Goal: Communication & Community: Answer question/provide support

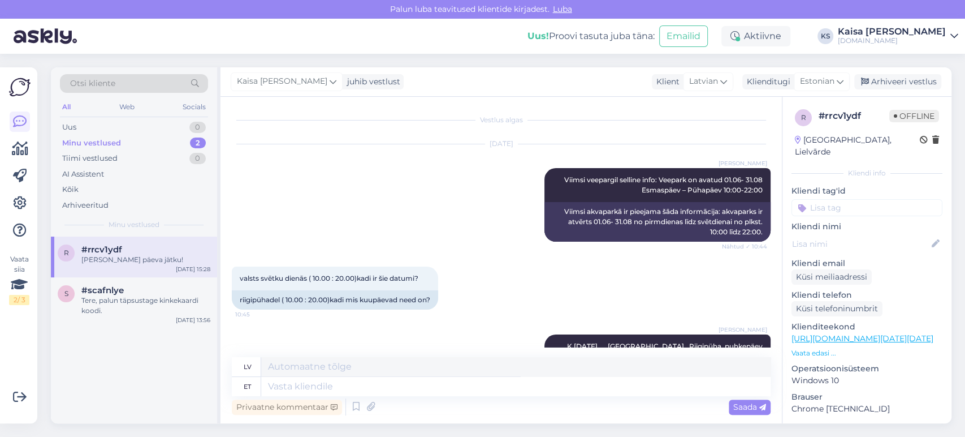
scroll to position [9311, 0]
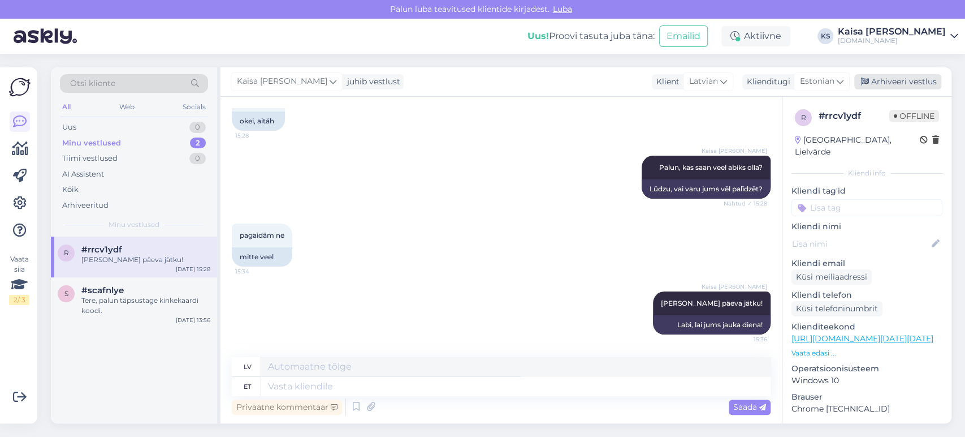
click at [899, 85] on div "Arhiveeri vestlus" at bounding box center [898, 81] width 87 height 15
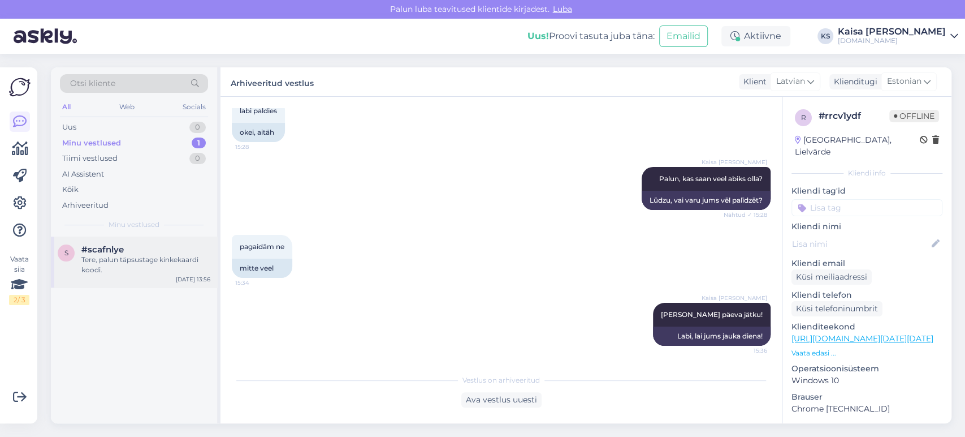
click at [176, 255] on div "Tere, palun täpsustage kinkekaardi koodi." at bounding box center [145, 265] width 129 height 20
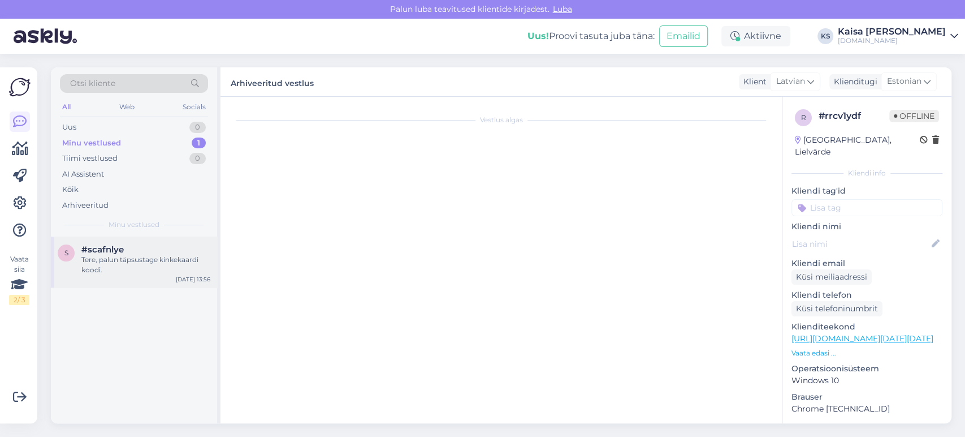
scroll to position [15, 0]
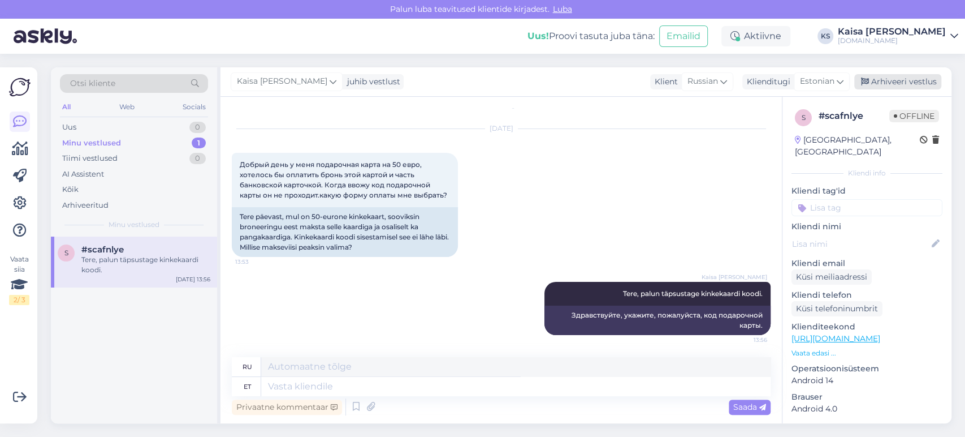
click at [919, 80] on div "Arhiveeri vestlus" at bounding box center [898, 81] width 87 height 15
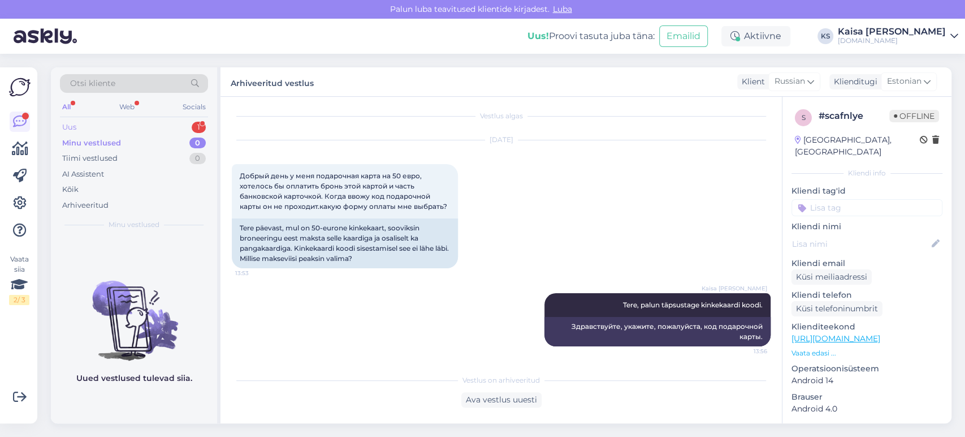
click at [172, 123] on div "Uus 1" at bounding box center [134, 127] width 148 height 16
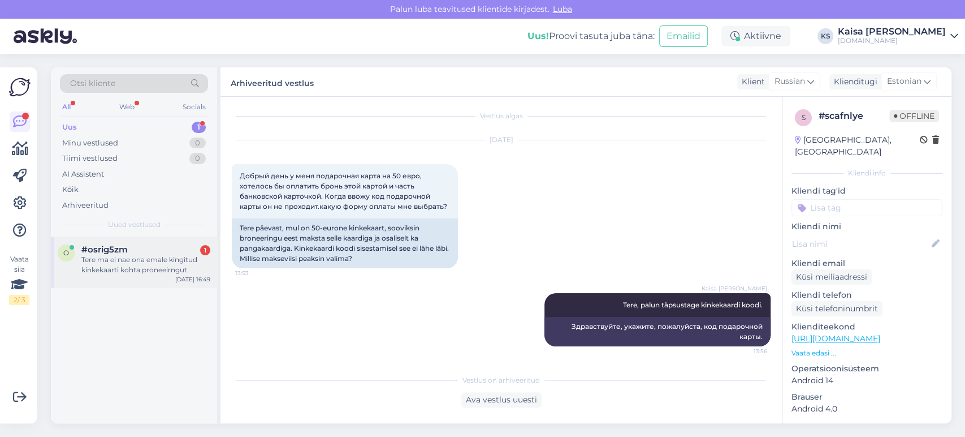
click at [144, 265] on div "Tere ma ei nae ona emale kingitud kinkekaarti kohta proneeirngut" at bounding box center [145, 265] width 129 height 20
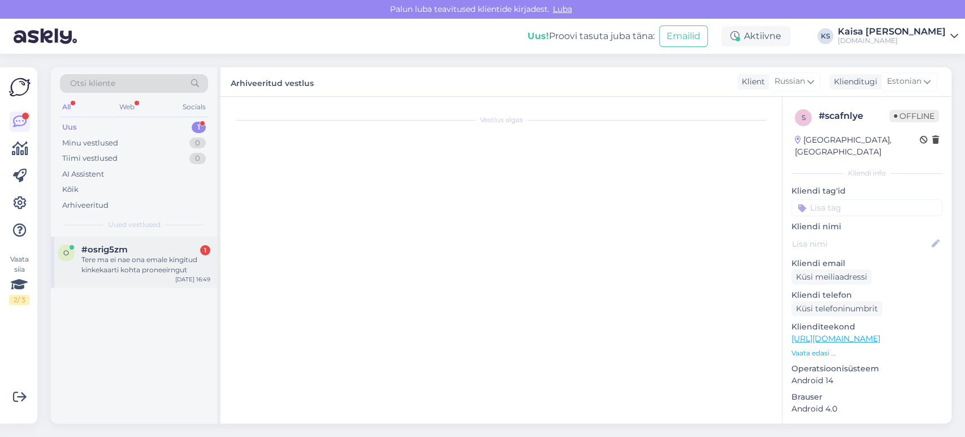
scroll to position [0, 0]
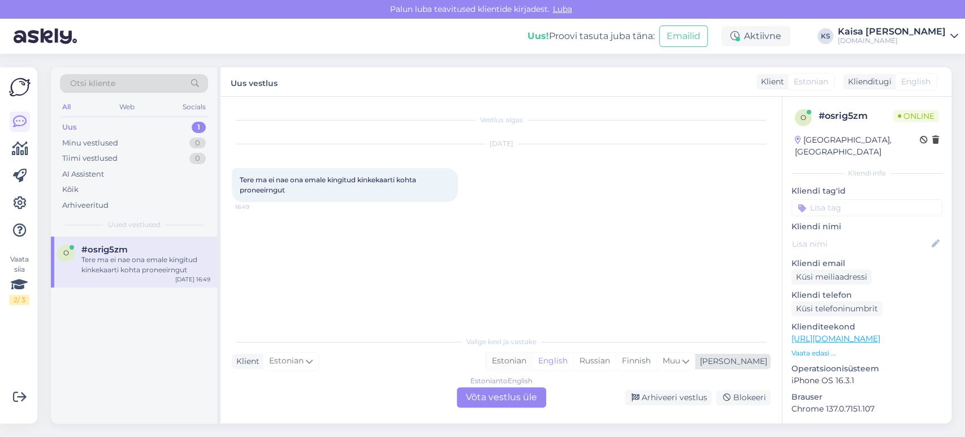
click at [532, 360] on div "Estonian" at bounding box center [509, 360] width 46 height 17
click at [537, 398] on div "Estonian to Estonian Võta vestlus üle" at bounding box center [501, 397] width 89 height 20
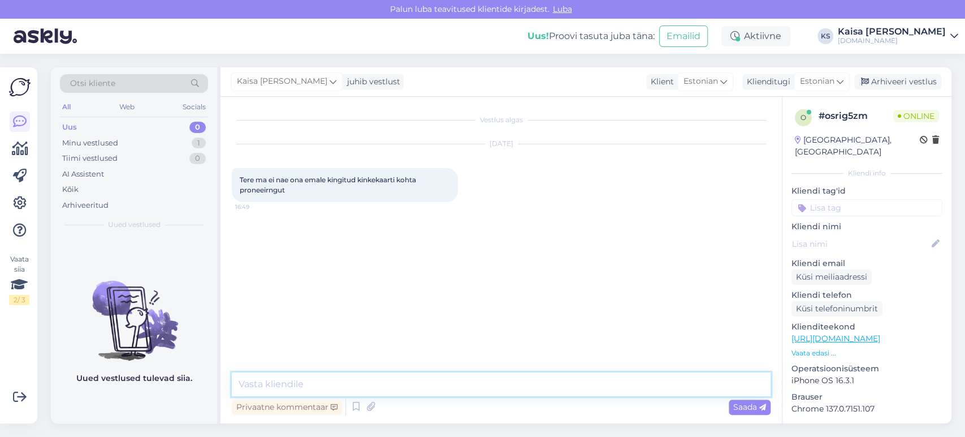
click at [537, 386] on textarea at bounding box center [501, 384] width 539 height 24
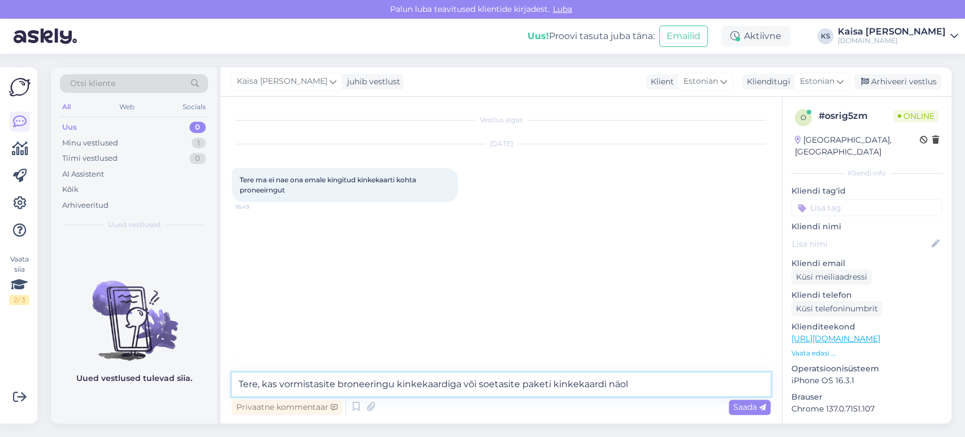
type textarea "Tere, kas vormistasite broneeringu kinkekaardiga või soetasite paketi kinkekaar…"
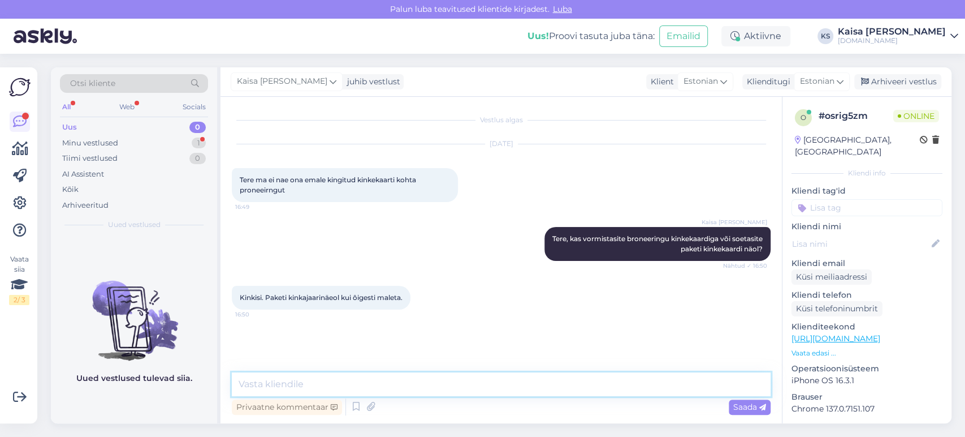
click at [516, 383] on textarea at bounding box center [501, 384] width 539 height 24
type textarea "Palun täpsustage broneerija e-maili aadressi."
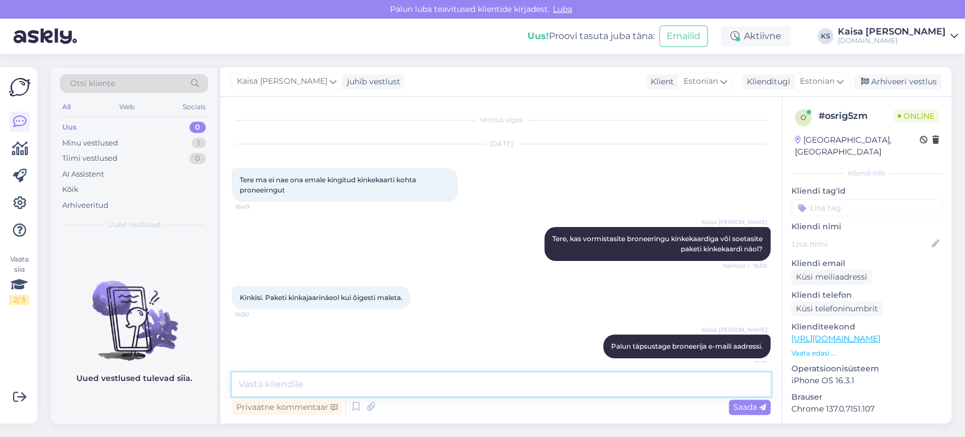
scroll to position [8, 0]
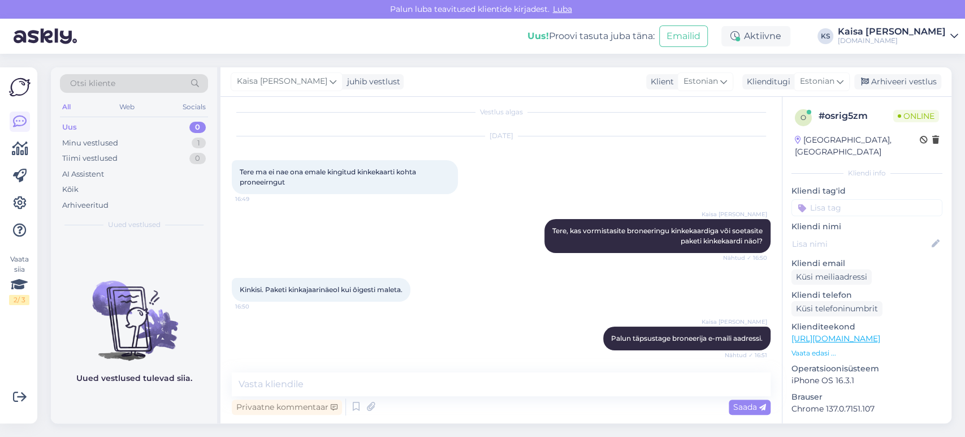
click at [459, 226] on div "Kaisa [PERSON_NAME] Tere, kas vormistasite broneeringu kinkekaardiga või soetas…" at bounding box center [501, 235] width 539 height 59
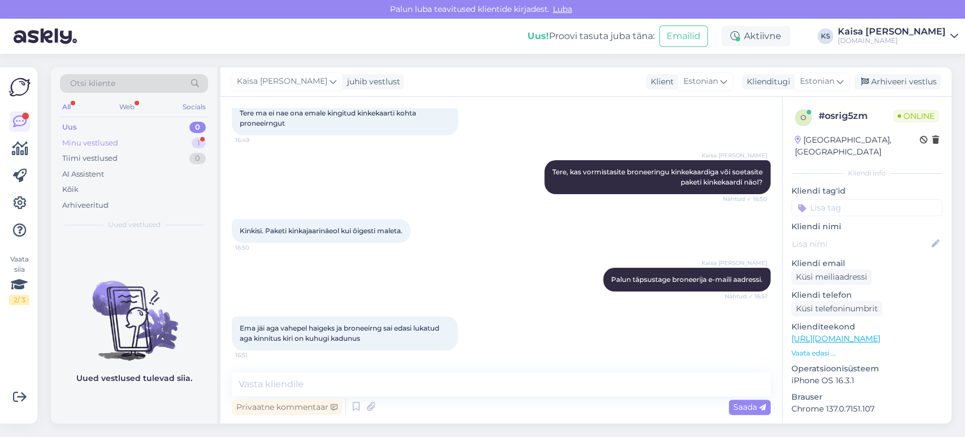
click at [176, 140] on div "Minu vestlused 1" at bounding box center [134, 143] width 148 height 16
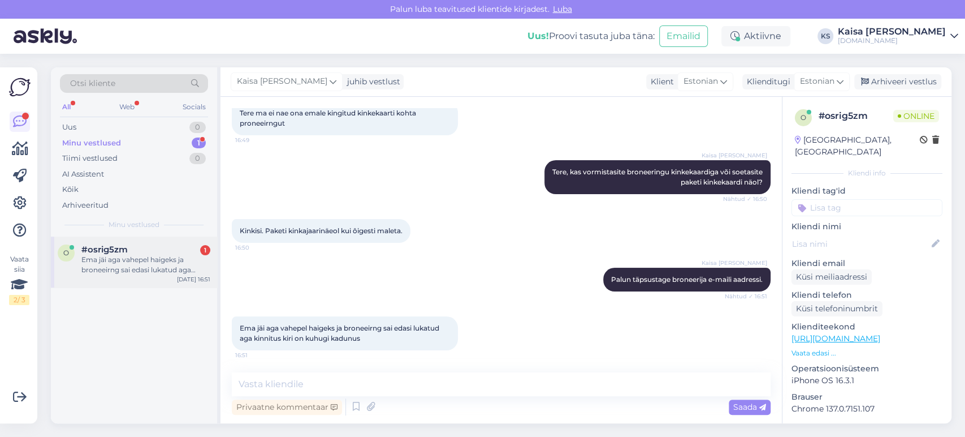
click at [148, 258] on div "Ema jäi aga vahepel haigeks ja broneeirng sai edasi lukatud aga kinnitus kiri o…" at bounding box center [145, 265] width 129 height 20
click at [504, 286] on div "Kaisa [PERSON_NAME] Palun täpsustage broneerija e-maili aadressi. Nähtud ✓ 16:51" at bounding box center [501, 279] width 539 height 49
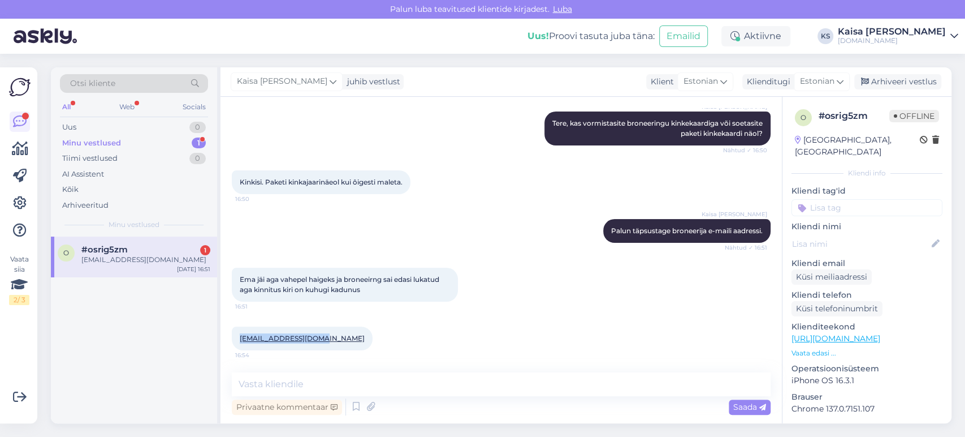
drag, startPoint x: 313, startPoint y: 335, endPoint x: 240, endPoint y: 337, distance: 73.0
click at [240, 337] on div "[EMAIL_ADDRESS][DOMAIN_NAME] 16:54" at bounding box center [302, 338] width 141 height 24
copy link "[EMAIL_ADDRESS][DOMAIN_NAME]"
click at [434, 381] on textarea at bounding box center [501, 384] width 539 height 24
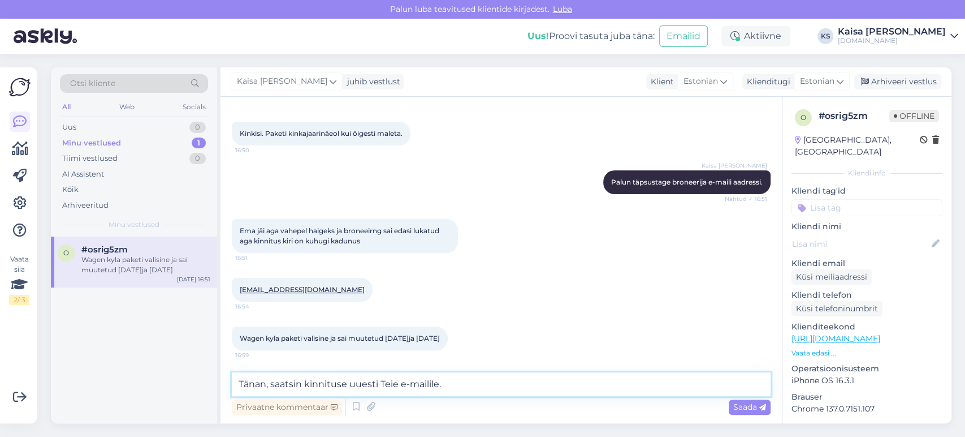
type textarea "Tänan, saatsin kinnituse uuesti Teie e-mailile."
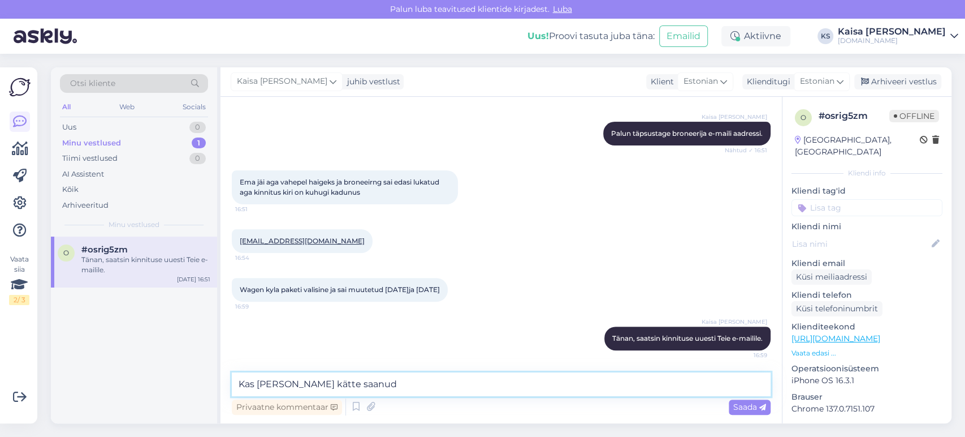
type textarea "Kas [PERSON_NAME] kätte saanud?"
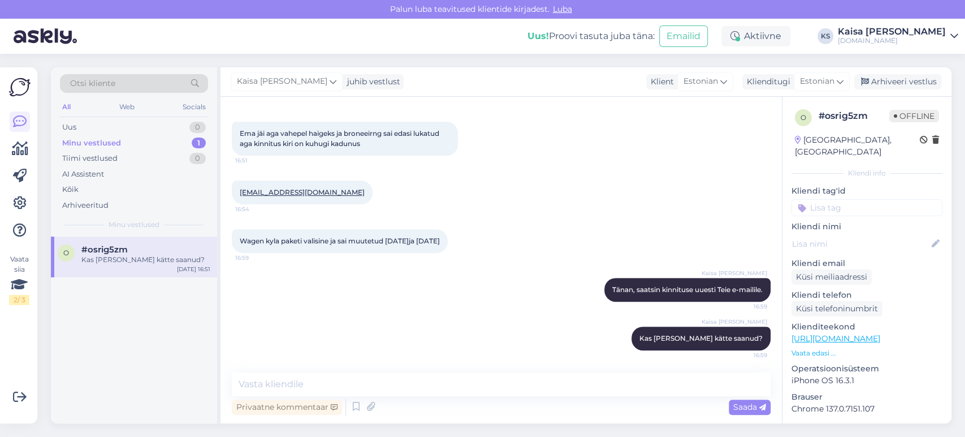
click at [530, 212] on div "[EMAIL_ADDRESS][DOMAIN_NAME] 16:54" at bounding box center [501, 192] width 539 height 49
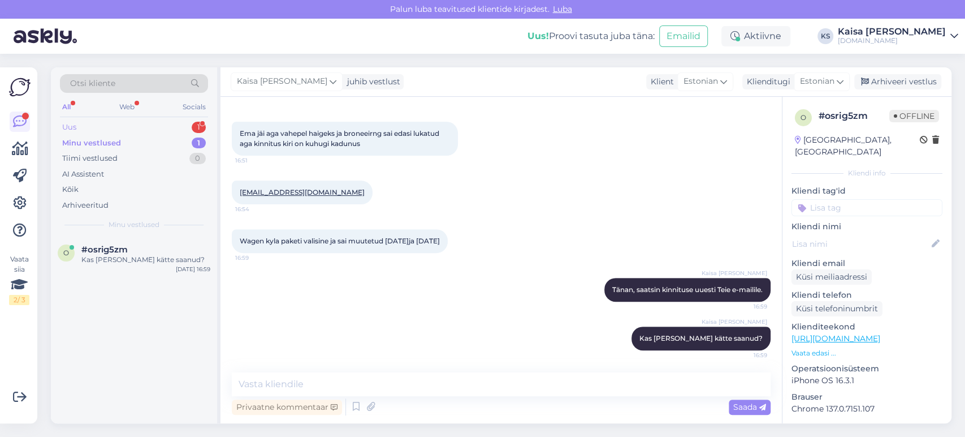
click at [186, 122] on div "Uus 1" at bounding box center [134, 127] width 148 height 16
click at [132, 255] on div "У меня подарочная карта отеля" at bounding box center [145, 260] width 129 height 10
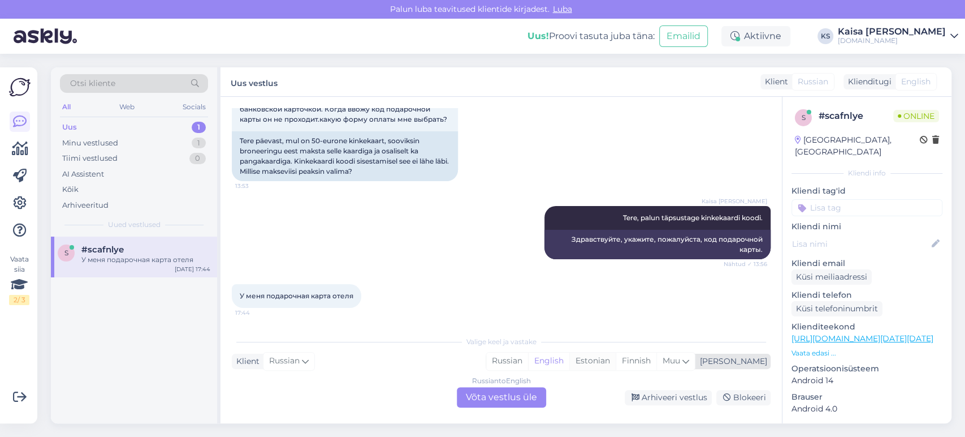
click at [616, 363] on div "Estonian" at bounding box center [593, 360] width 46 height 17
click at [530, 396] on div "Russian to Estonian Võta vestlus üle" at bounding box center [501, 397] width 89 height 20
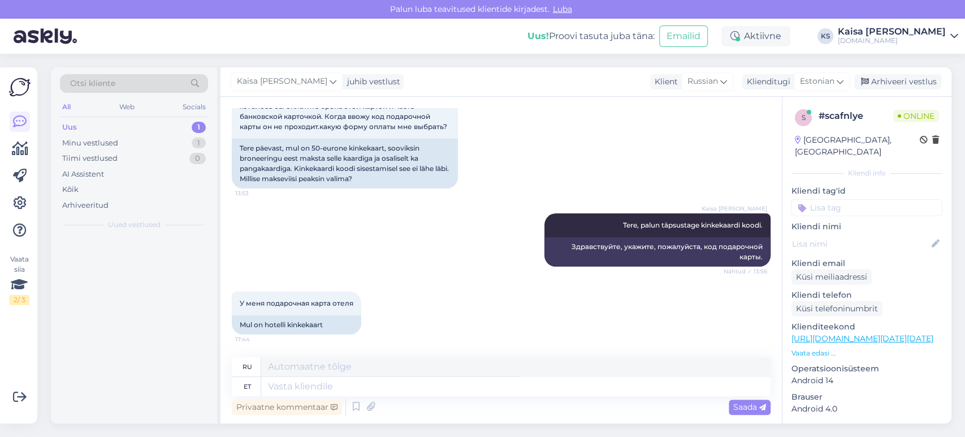
scroll to position [83, 0]
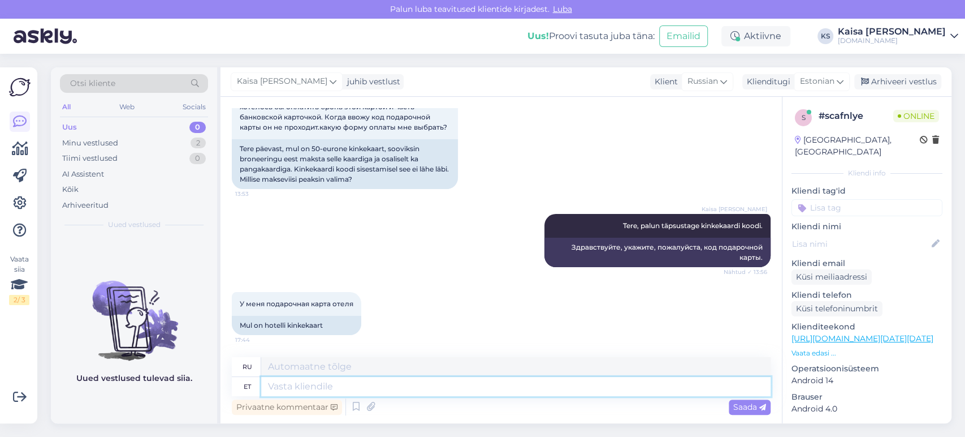
click at [465, 392] on textarea at bounding box center [516, 386] width 510 height 19
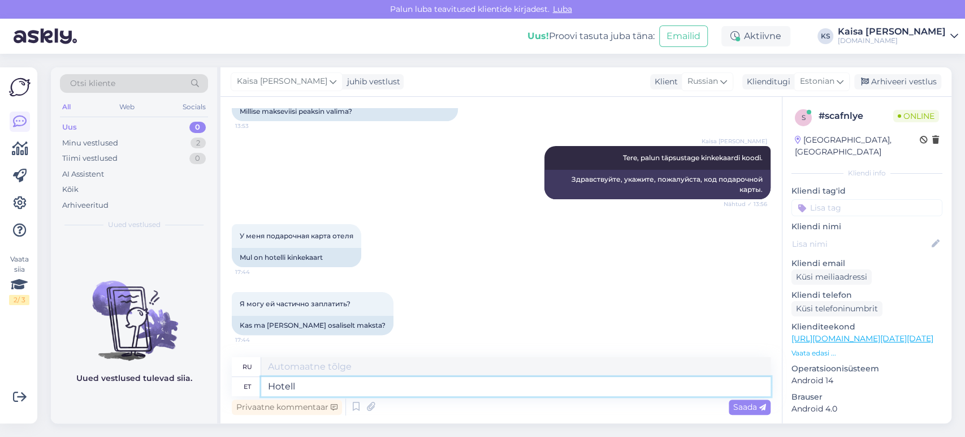
type textarea "Hotelli"
type textarea "Отель"
type textarea "H"
type textarea "[PERSON_NAME]"
type textarea "Если"
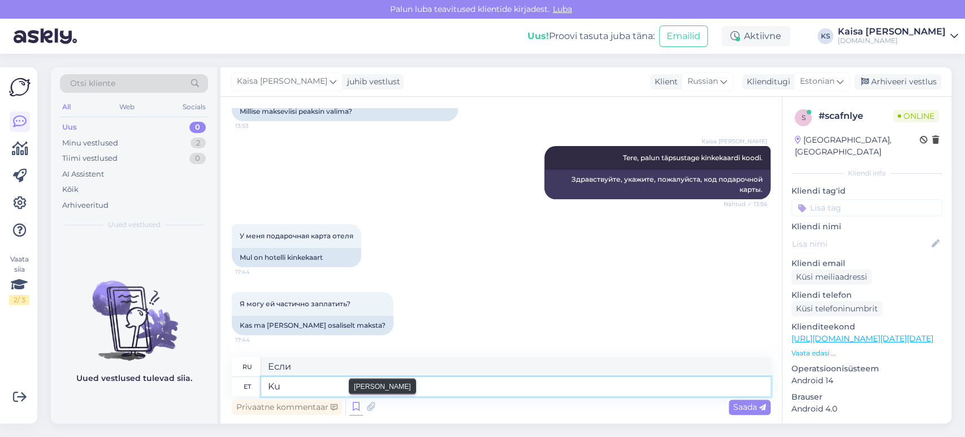
type textarea "K"
click at [356, 404] on icon at bounding box center [357, 406] width 14 height 17
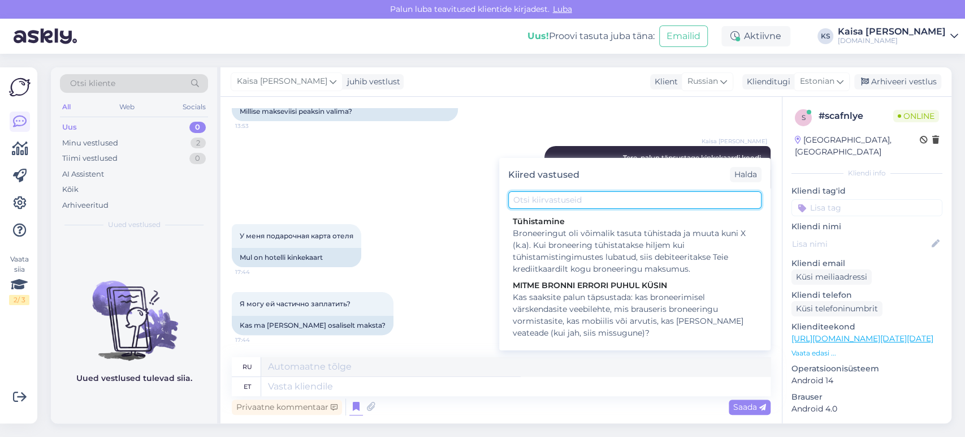
click at [575, 199] on input "text" at bounding box center [634, 200] width 253 height 18
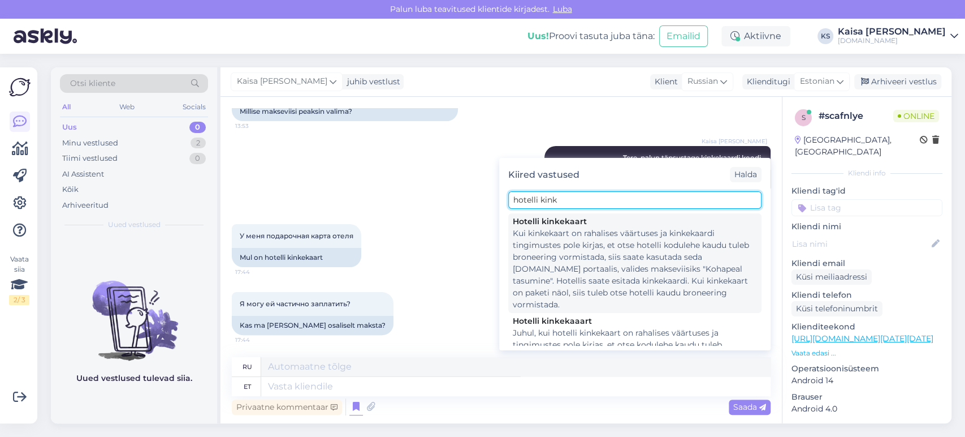
type input "hotelli kink"
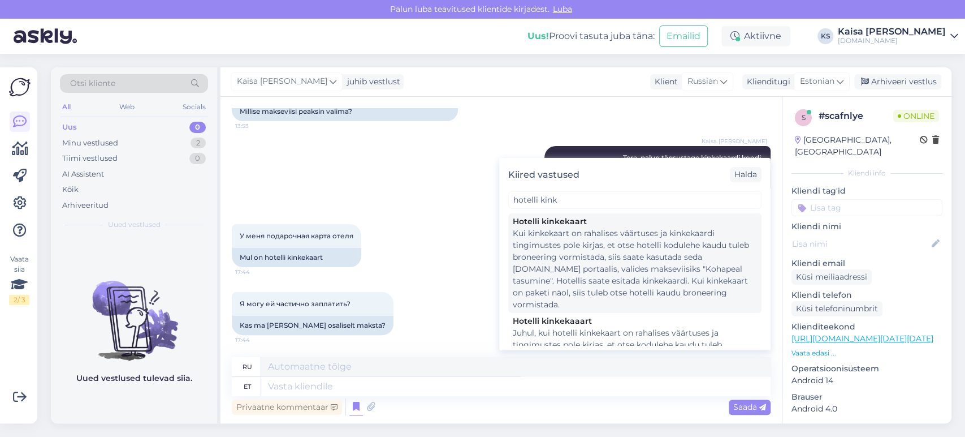
click at [577, 241] on div "Kui kinkekaart on rahalises väärtuses ja kinkekaardi tingimustes pole kirjas, e…" at bounding box center [635, 268] width 244 height 83
type textarea "Привет! Если подарочная карта имеет денежную стоимость и в условиях подарочной …"
type textarea "Kui kinkekaart on rahalises väärtuses ja kinkekaardi tingimustes pole kirjas, e…"
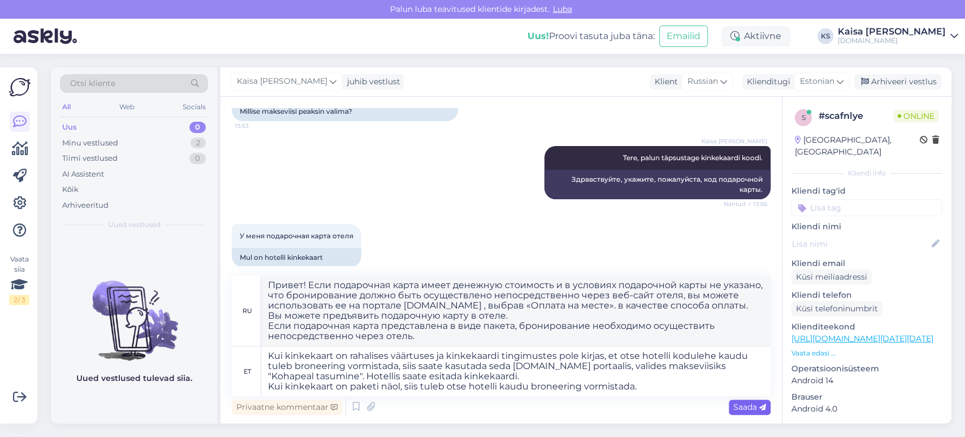
click at [749, 407] on span "Saada" at bounding box center [750, 407] width 33 height 10
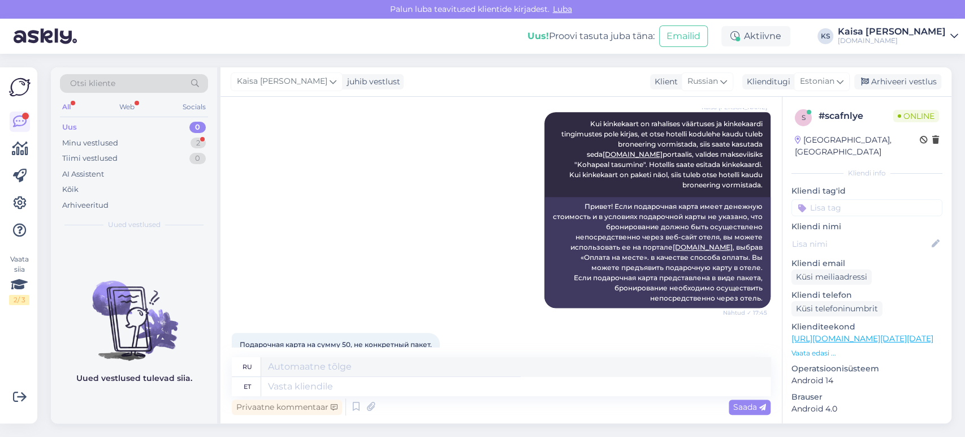
scroll to position [377, 0]
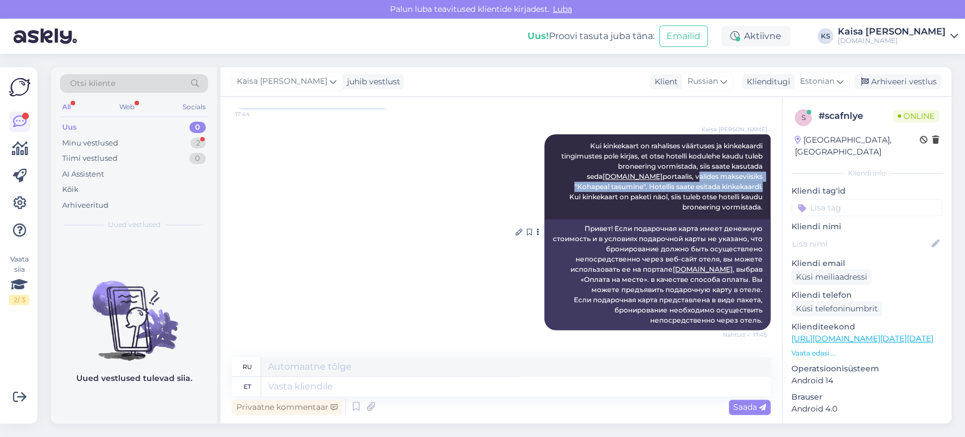
drag, startPoint x: 647, startPoint y: 175, endPoint x: 755, endPoint y: 189, distance: 108.9
click at [755, 189] on div "Kaisa [PERSON_NAME] Kui kinkekaart on rahalises väärtuses ja kinkekaardi tingim…" at bounding box center [658, 176] width 226 height 85
copy span "valides makseviisiks "Kohapeal tasumine". Hotellis saate esitada kinkekaardi."
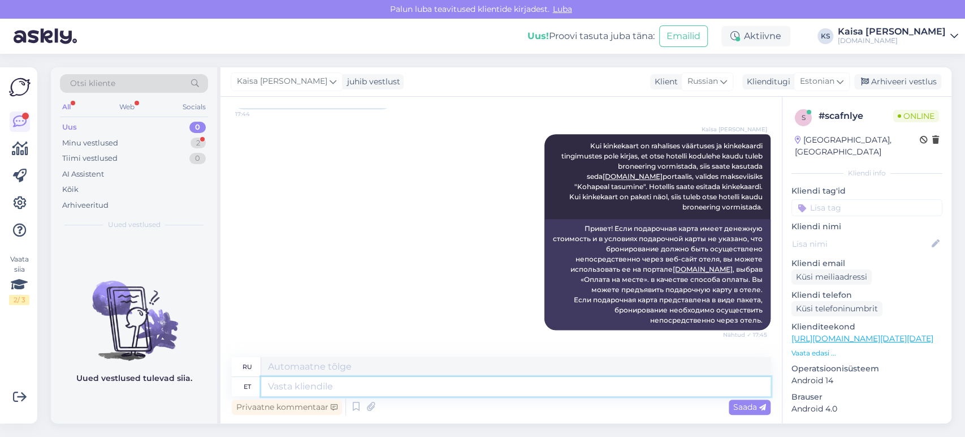
click at [564, 386] on textarea at bounding box center [516, 386] width 510 height 19
paste textarea "valides makseviisiks "Kohapeal tasumine". Hotellis saate esitada kinkekaardi."
type textarea "valides makseviisiks "Kohapeal tasumine". Hotellis saate esitada kinkekaardi."
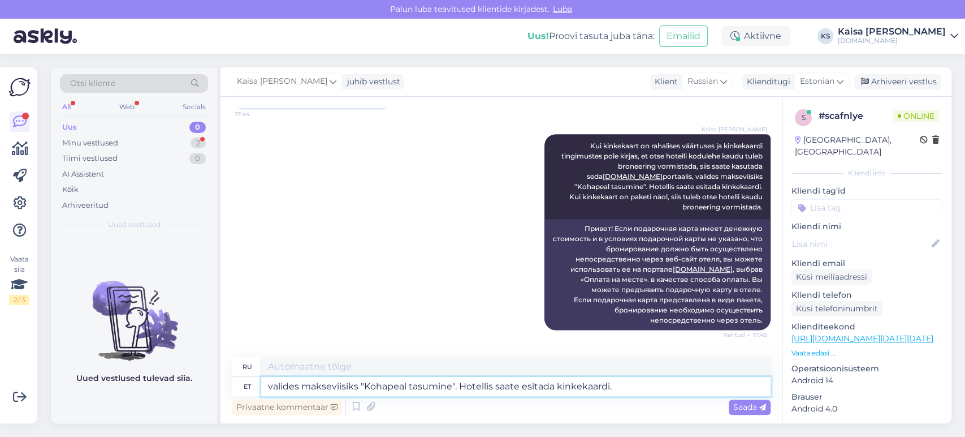
type textarea "Выбрав способ оплаты «Оплата на месте». Вы можете предъявить подарочную карту в…"
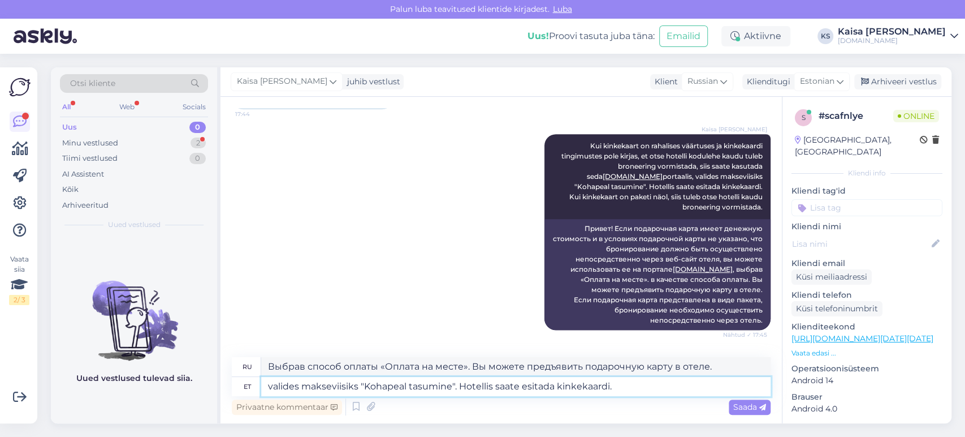
drag, startPoint x: 303, startPoint y: 387, endPoint x: 262, endPoint y: 387, distance: 40.7
click at [262, 387] on textarea "valides makseviisiks "Kohapeal tasumine". Hotellis saate esitada kinkekaardi." at bounding box center [516, 386] width 510 height 19
type textarea "Valige makseviisiks "Kohapeal tasumine". Hotellis saate esitada kinkekaardi."
type textarea "Выберите способ оплаты «Оплата на месте». Вы можете предъявить подарочную карту…"
click at [647, 388] on textarea "Valige makseviisiks "Kohapeal tasumine". Hotellis saate esitada kinkekaardi." at bounding box center [516, 386] width 510 height 19
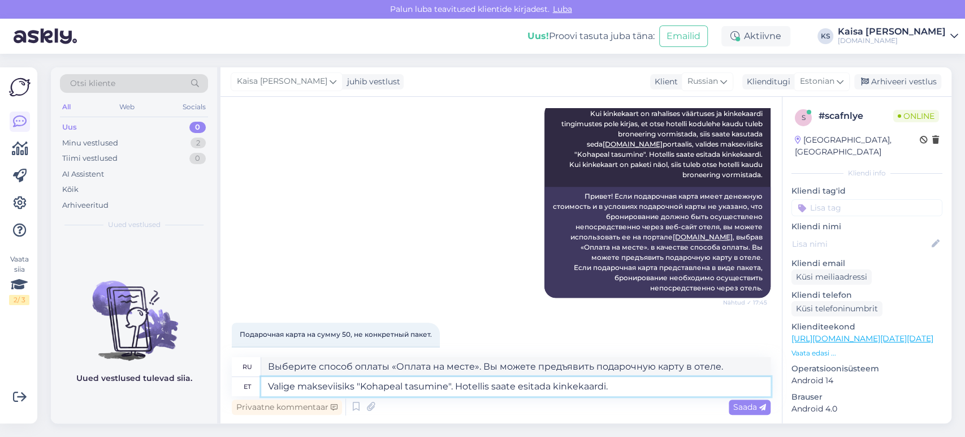
scroll to position [439, 0]
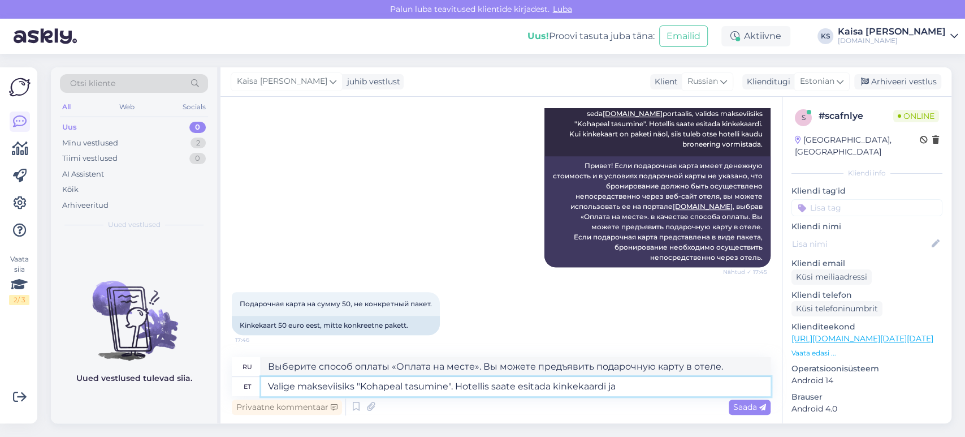
type textarea "Valige makseviisiks "Kohapeal tasumine". Hotellis saate esitada kinkekaardi ja t"
type textarea "Выберите способ оплаты «Оплата на месте». Вы можете предъявить подарочную карту…"
type textarea "Valige makseviisiks "Kohapeal tasumine". Hotellis saate esitada kinkekaardi ja …"
type textarea "Выберите способ оплаты «Оплата на месте». Вы можете предъявить подарочную карту…"
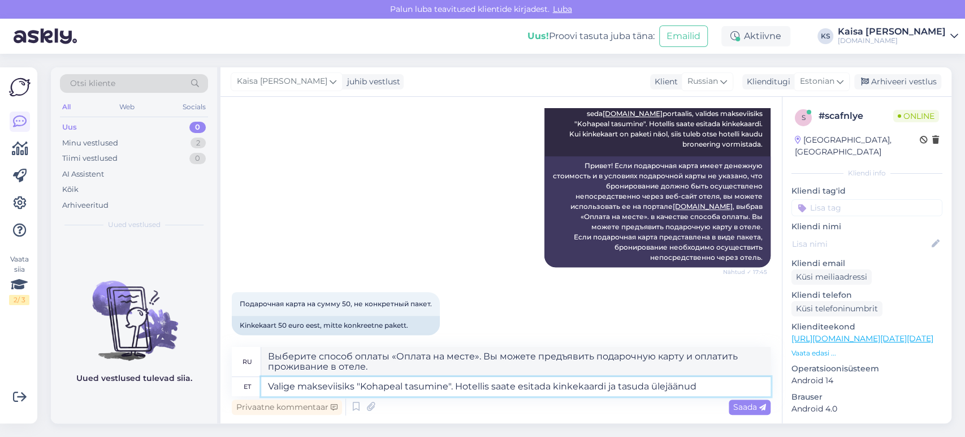
type textarea "Valige makseviisiks "Kohapeal tasumine". Hotellis saate esitada kinkekaardi ja …"
type textarea "Выберите способ оплаты «Оплата на месте». Вы можете предъявить подарочную карту…"
type textarea "Valige makseviisiks "Kohapeal tasumine". Hotellis saate esitada kinkekaardi ja …"
type textarea "Выберите способ оплаты «Оплата на месте». Вы можете предъявить подарочную карту…"
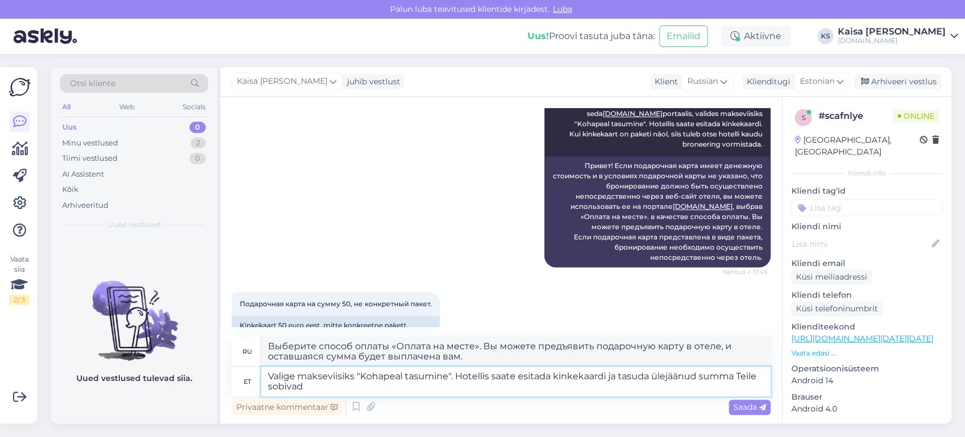
type textarea "Valige makseviisiks "Kohapeal tasumine". Hotellis saate esitada kinkekaardi ja …"
type textarea "Выберите способ оплаты «Оплата на месте». Вы можете предъявить подарочную карту…"
type textarea "Valige makseviisiks "Kohapeal tasumine". Hotellis saate esitada kinkekaardi ja …"
type textarea "Выберите способ оплаты «Оплата на месте». Вы можете предъявить подарочную карту…"
type textarea "Valige makseviisiks "Kohapeal tasumine". Hotellis saate esitada kinkekaardi ja …"
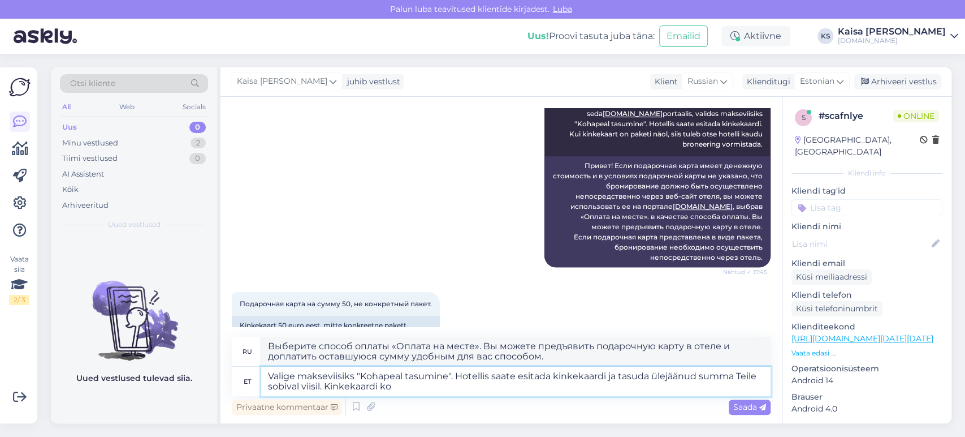
type textarea "Выберите способ оплаты «Оплата на месте». Вы можете предъявить подарочную карту…"
type textarea "Valige makseviisiks "Kohapeal tasumine". Hotellis saate esitada kinkekaardi ja …"
type textarea "Выберите способ оплаты «Оплата на месте». Вы можете предъявить подарочную карту…"
type textarea "Valige makseviisiks "Kohapeal tasumine". Hotellis saate esitada kinkekaardi ja …"
type textarea "Выберите способ оплаты «Оплата на месте». Вы можете предъявить подарочную карту…"
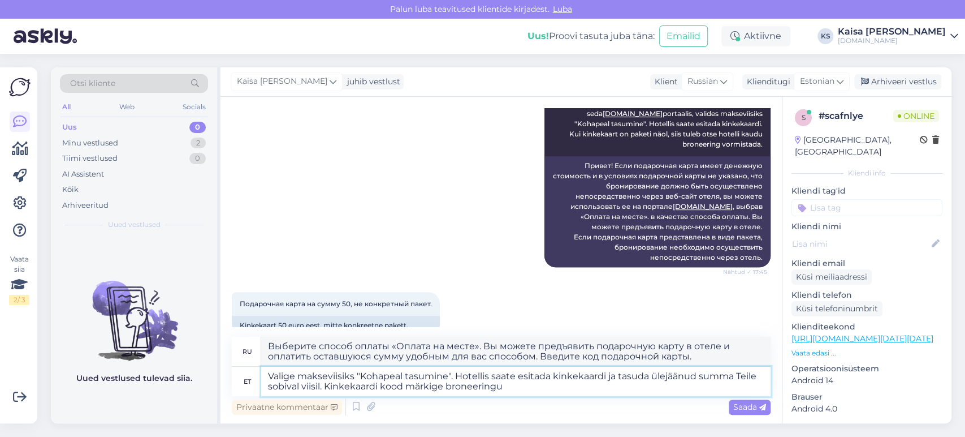
type textarea "Valige makseviisiks "Kohapeal tasumine". Hotellis saate esitada kinkekaardi ja …"
type textarea "Выберите способ оплаты «Оплата на месте». Вы можете предъявить подарочную карту…"
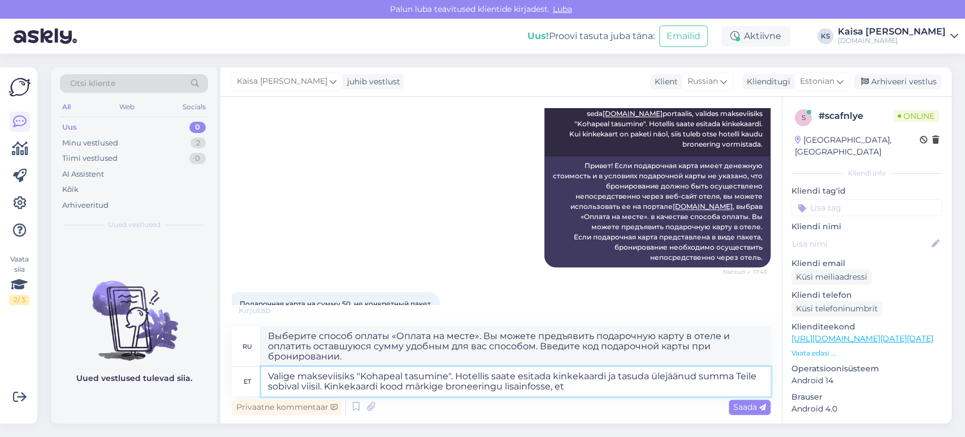
type textarea "Valige makseviisiks "Kohapeal tasumine". Hotellis saate esitada kinkekaardi ja …"
type textarea "Выберите способ оплаты «Оплата на месте». Вы можете предъявить подарочную карту…"
type textarea "Valige makseviisiks "Kohapeal tasumine". Hotellis saate esitada kinkekaardi ja …"
type textarea "Выберите способ оплаты «Оплата на месте». Вы можете предъявить подарочную карту…"
type textarea "Valige makseviisiks "Kohapeal tasumine". Hotellis saate esitada kinkekaardi ja …"
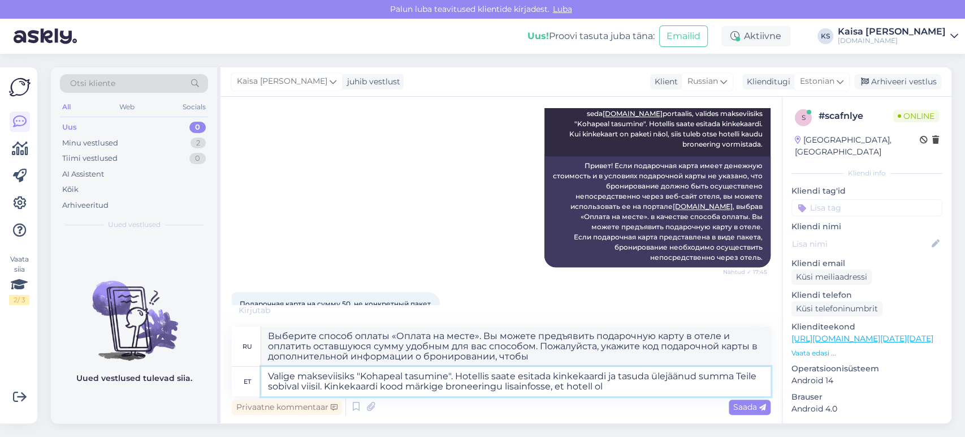
type textarea "Выберите способ оплаты «Оплата на месте». Вы можете предъявить подарочную карту…"
type textarea "Valige makseviisiks "Kohapeal tasumine". Hotellis saate esitada kinkekaardi ja …"
type textarea "Выберите способ оплаты «Оплата на месте». Вы можете предъявить подарочную карту…"
type textarea "Valige makseviisiks "Kohapeal tasumine". Hotellis saate esitada kinkekaardi ja …"
type textarea "Выберите способ оплаты «Оплата на месте». Вы можете предъявить подарочную карту…"
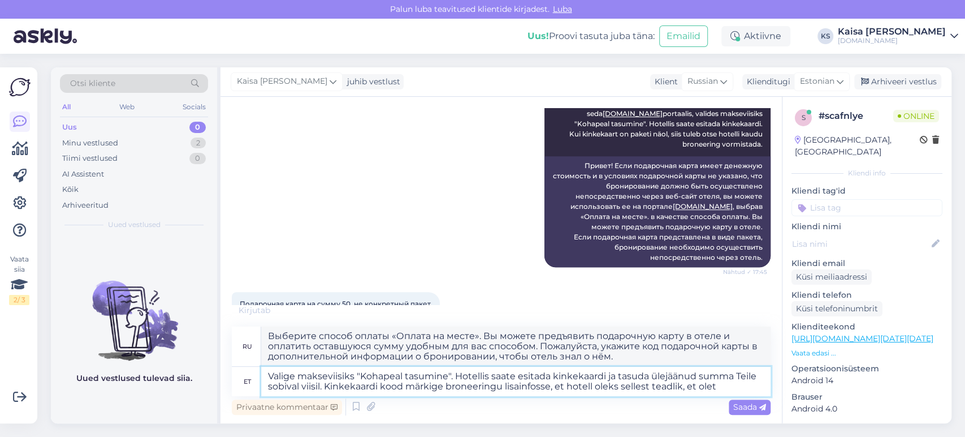
scroll to position [538, 0]
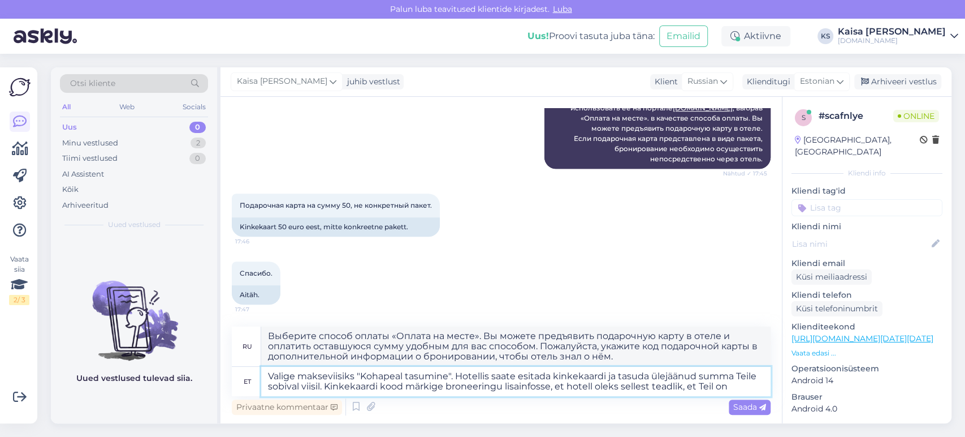
type textarea "Valige makseviisiks "Kohapeal tasumine". Hotellis saate esitada kinkekaardi ja …"
type textarea "Выберите способ оплаты «Оплата на месте». Вы можете предъявить подарочную карту…"
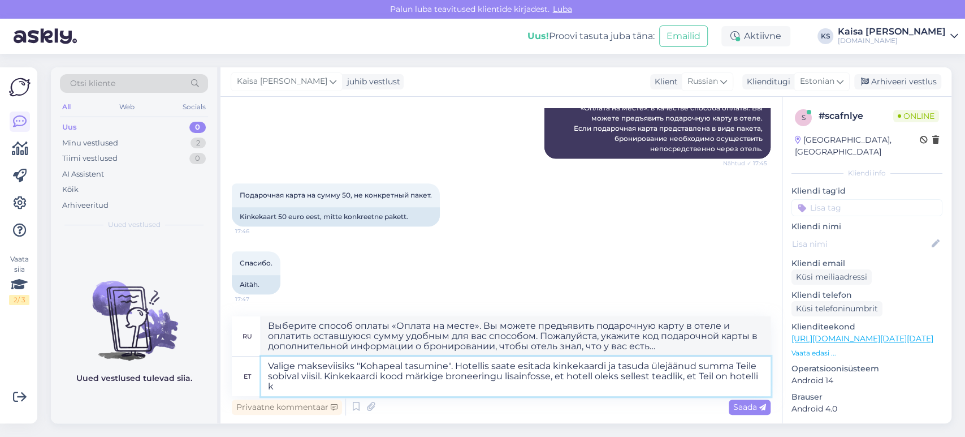
type textarea "Valige makseviisiks "Kohapeal tasumine". Hotellis saate esitada kinkekaardi ja …"
type textarea "Выберите способ оплаты «Оплата на месте». Вы можете предъявить подарочную карту…"
type textarea "Valige makseviisiks "Kohapeal tasumine". Hotellis saate esitada kinkekaardi ja …"
type textarea "Выберите способ оплаты «Оплата на месте». Вы можете предъявить подарочную карту…"
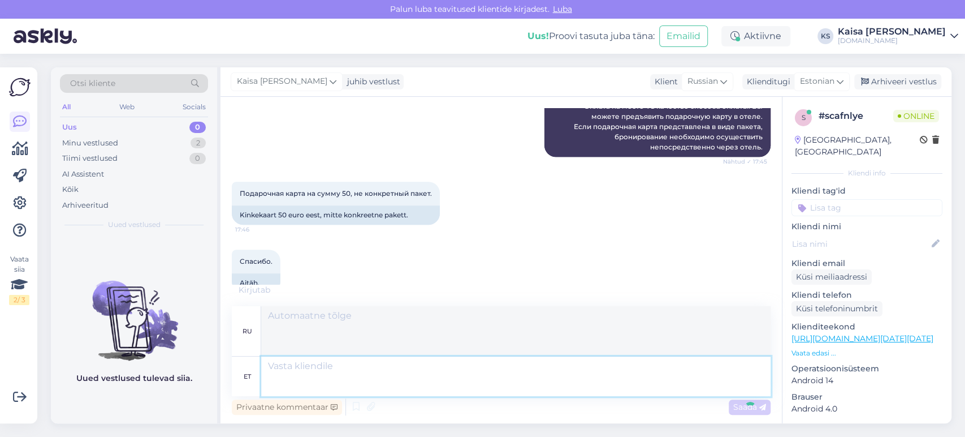
scroll to position [657, 0]
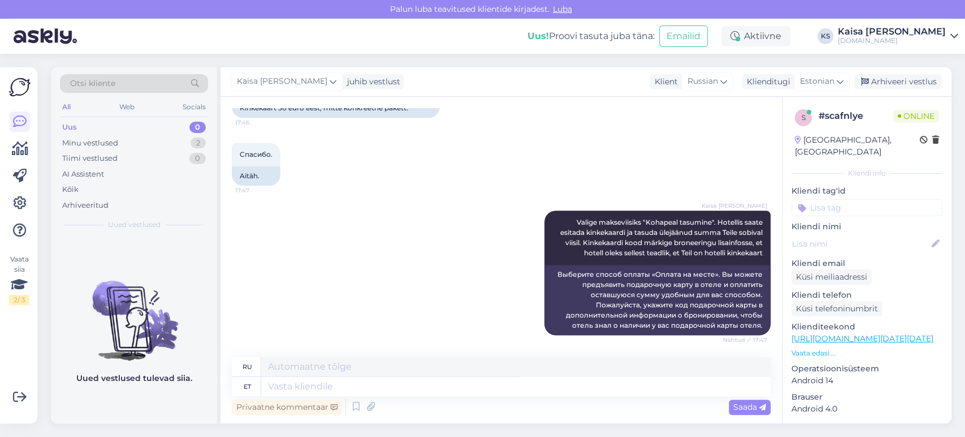
click at [471, 205] on div "Kaisa [PERSON_NAME] Valige makseviisiks "Kohapeal tasumine". Hotellis saate esi…" at bounding box center [501, 272] width 539 height 149
click at [496, 386] on textarea at bounding box center [516, 386] width 510 height 19
type textarea "Palun, ka"
type textarea "Пожалуйста,"
type textarea "Palun, kas s"
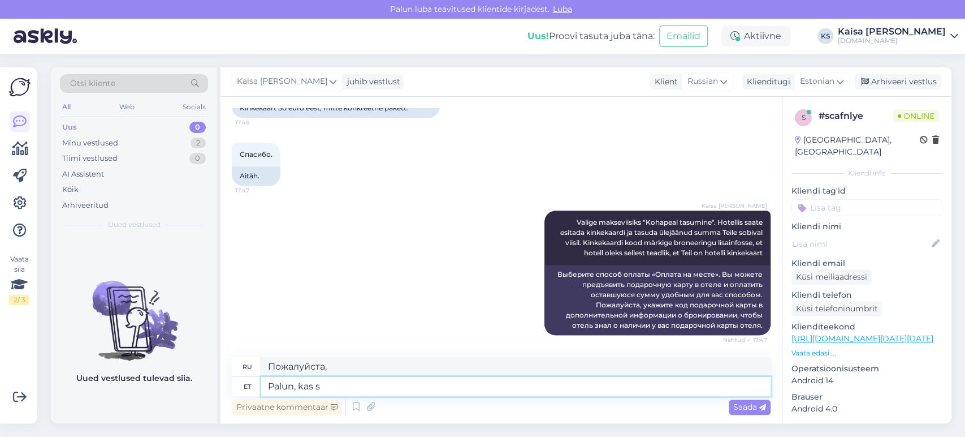
type textarea "Пожалуйста, можете"
type textarea "Palun, kas saan ve"
type textarea "Пожалуйста, можно мне"
type textarea "Palun, kas saan veel ab"
type textarea "Можно мне еще, пожалуйста?"
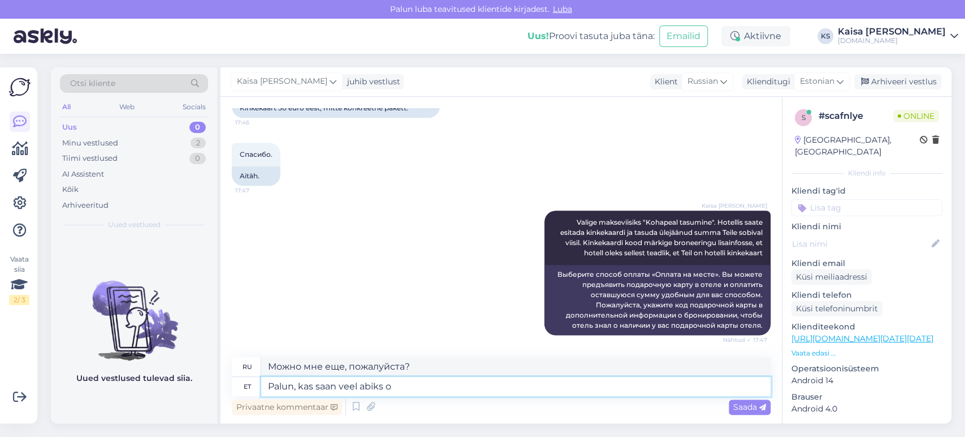
type textarea "Palun, kas saan veel abiks ol"
type textarea "Пожалуйста, можете ли вы мне еще помочь?"
type textarea "Palun, kas saan veel abiks olla?"
type textarea "Могу ли я вам еще чем-нибудь помочь?"
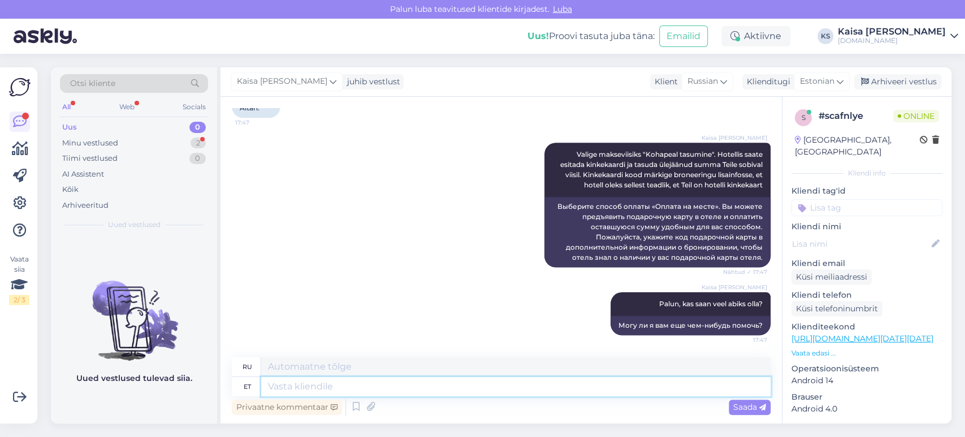
scroll to position [792, 0]
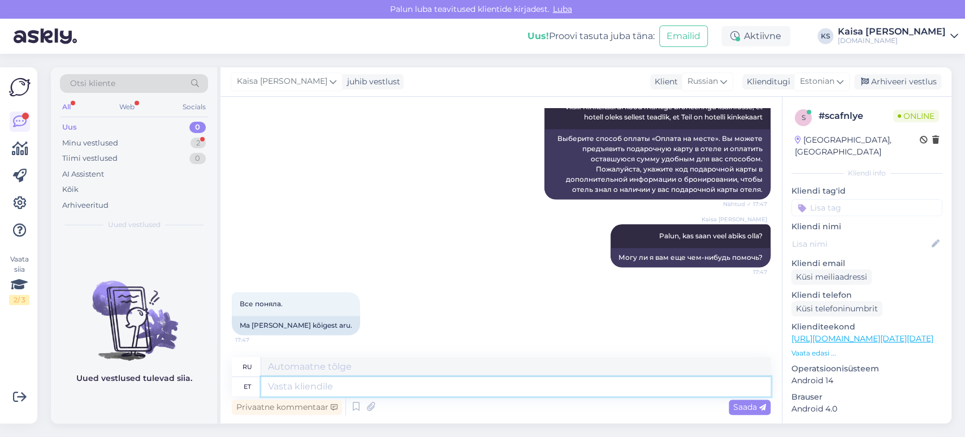
click at [520, 388] on textarea at bounding box center [516, 386] width 510 height 19
type textarea "Hästi,"
type textarea "Хорошо,"
type textarea "[PERSON_NAME]"
type textarea "Хорошо, хорошо."
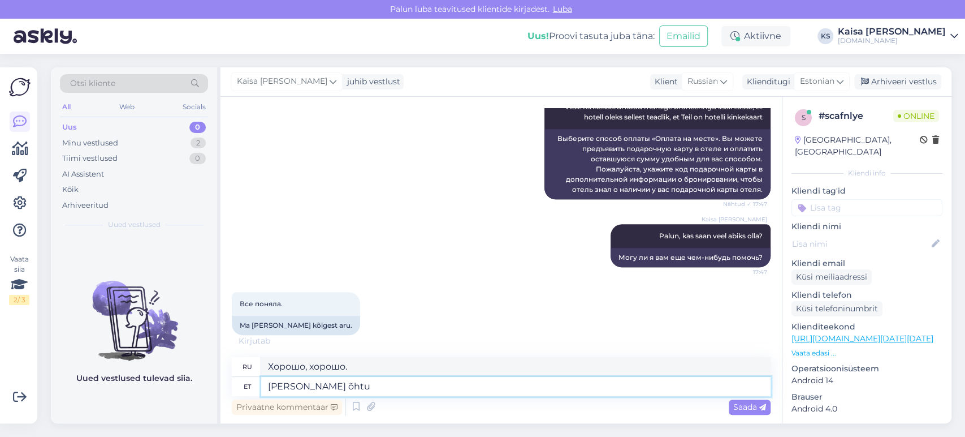
type textarea "[PERSON_NAME] õhtu j"
type textarea "Хорошо, приятного вечера."
type textarea "[PERSON_NAME] õhtu jätku!"
type textarea "Хорошо, приятного вечера!"
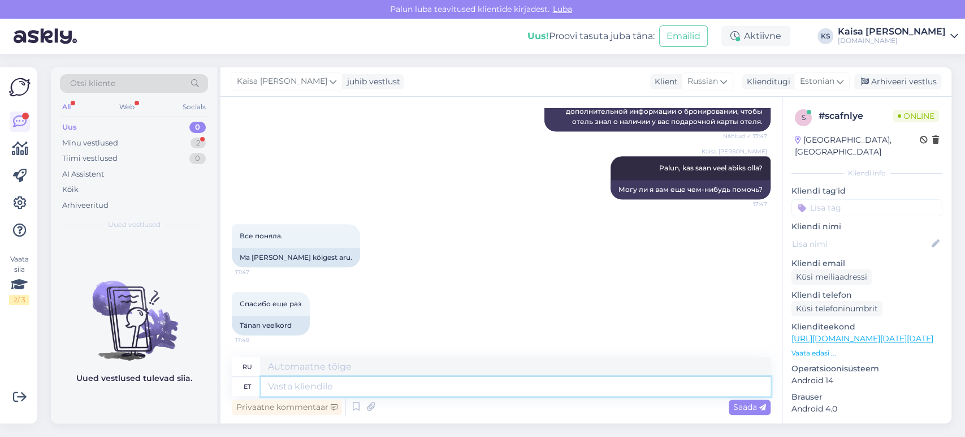
scroll to position [928, 0]
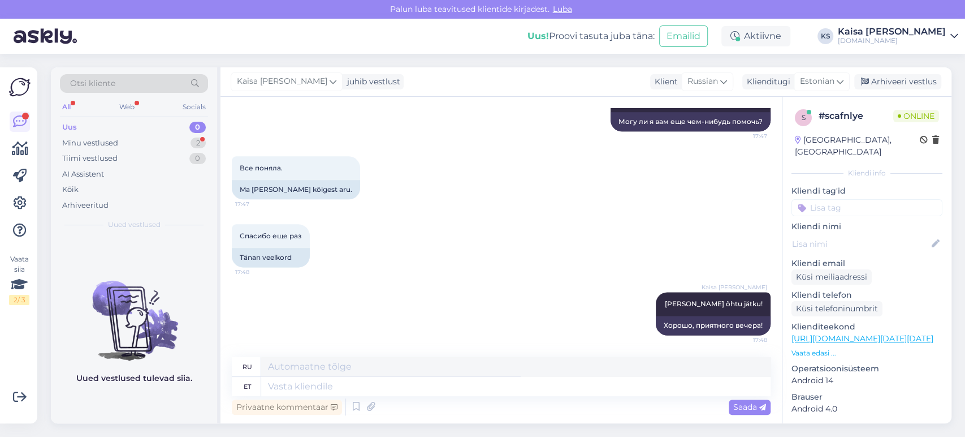
click at [541, 219] on div "Спасибо еще раз 17:48 Tänan veelkord" at bounding box center [501, 246] width 539 height 68
click at [203, 141] on div "2" at bounding box center [198, 142] width 15 height 11
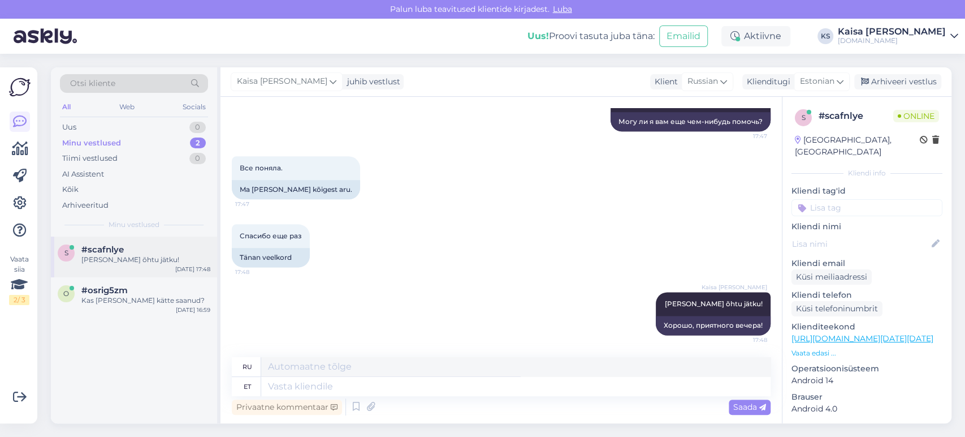
click at [162, 261] on div "[PERSON_NAME] õhtu jätku!" at bounding box center [145, 260] width 129 height 10
click at [511, 261] on div "Спасибо еще раз 17:48 Tänan veelkord" at bounding box center [501, 246] width 539 height 68
click at [872, 83] on div "Arhiveeri vestlus" at bounding box center [898, 81] width 87 height 15
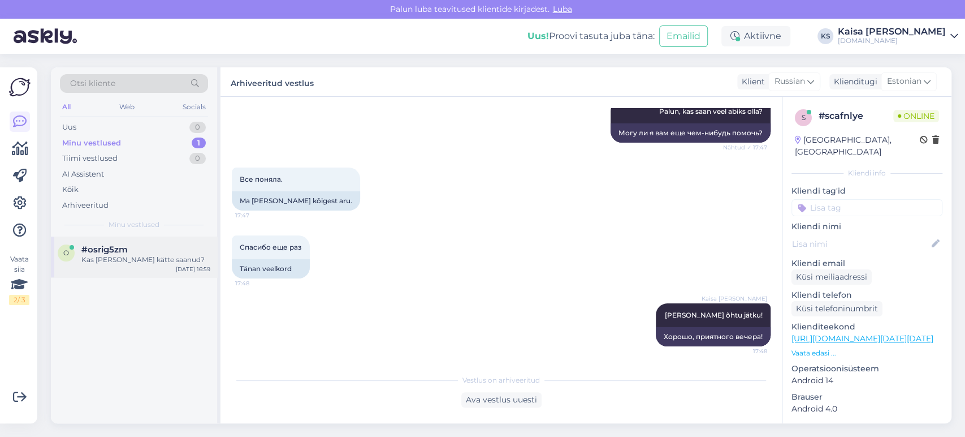
click at [180, 258] on div "Kas [PERSON_NAME] kätte saanud?" at bounding box center [145, 260] width 129 height 10
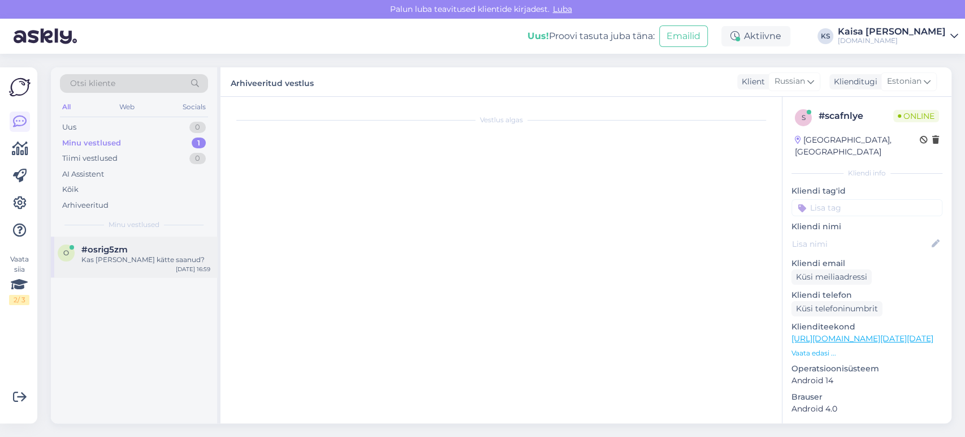
scroll to position [261, 0]
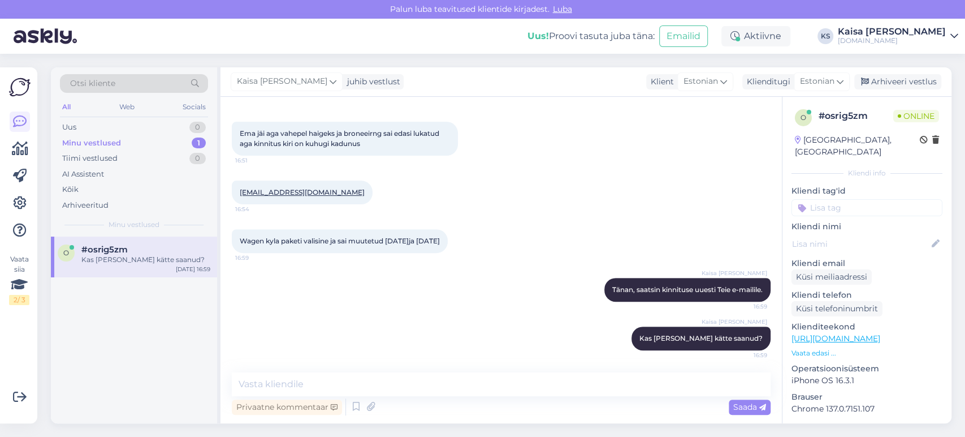
click at [652, 133] on div "Ema jäi aga vahepel haigeks ja broneeirng sai edasi lukatud aga kinnitus kiri o…" at bounding box center [501, 138] width 539 height 59
click at [909, 35] on div "Kaisa [PERSON_NAME]" at bounding box center [892, 31] width 108 height 9
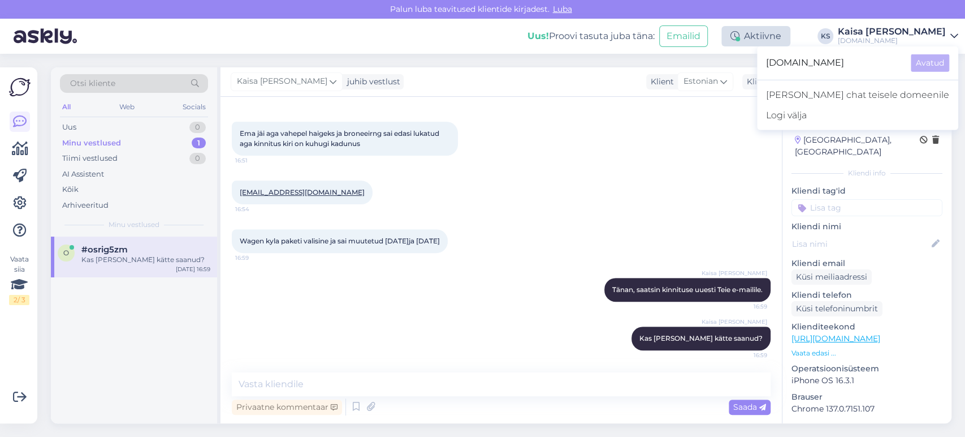
drag, startPoint x: 855, startPoint y: 117, endPoint x: 760, endPoint y: 46, distance: 118.0
click at [854, 117] on div "Logi välja" at bounding box center [857, 115] width 201 height 20
